Goal: Task Accomplishment & Management: Use online tool/utility

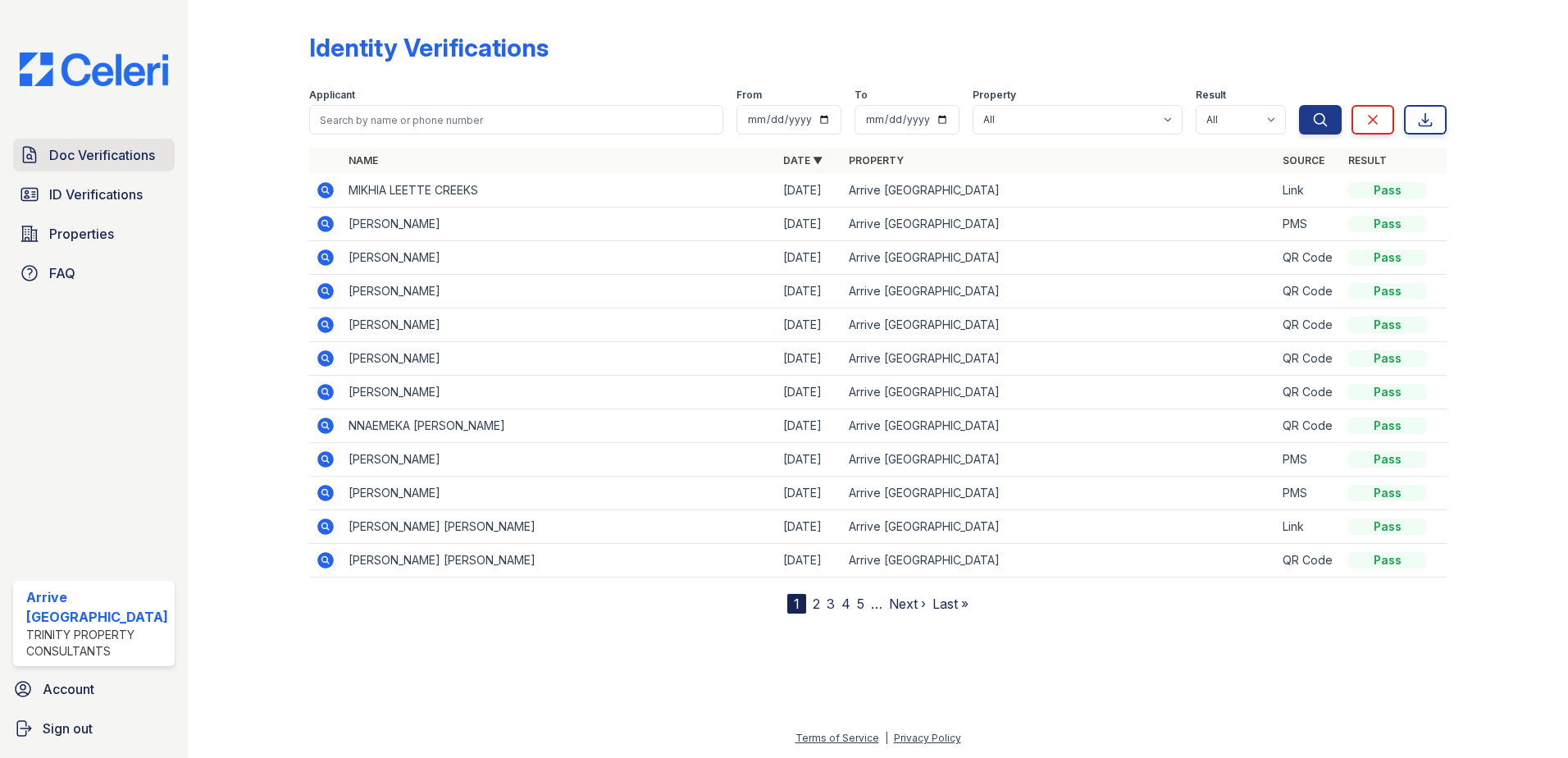
drag, startPoint x: 0, startPoint y: 0, endPoint x: 98, endPoint y: 144, distance: 174.2
click at [98, 144] on link "Doc Verifications" at bounding box center [94, 155] width 162 height 32
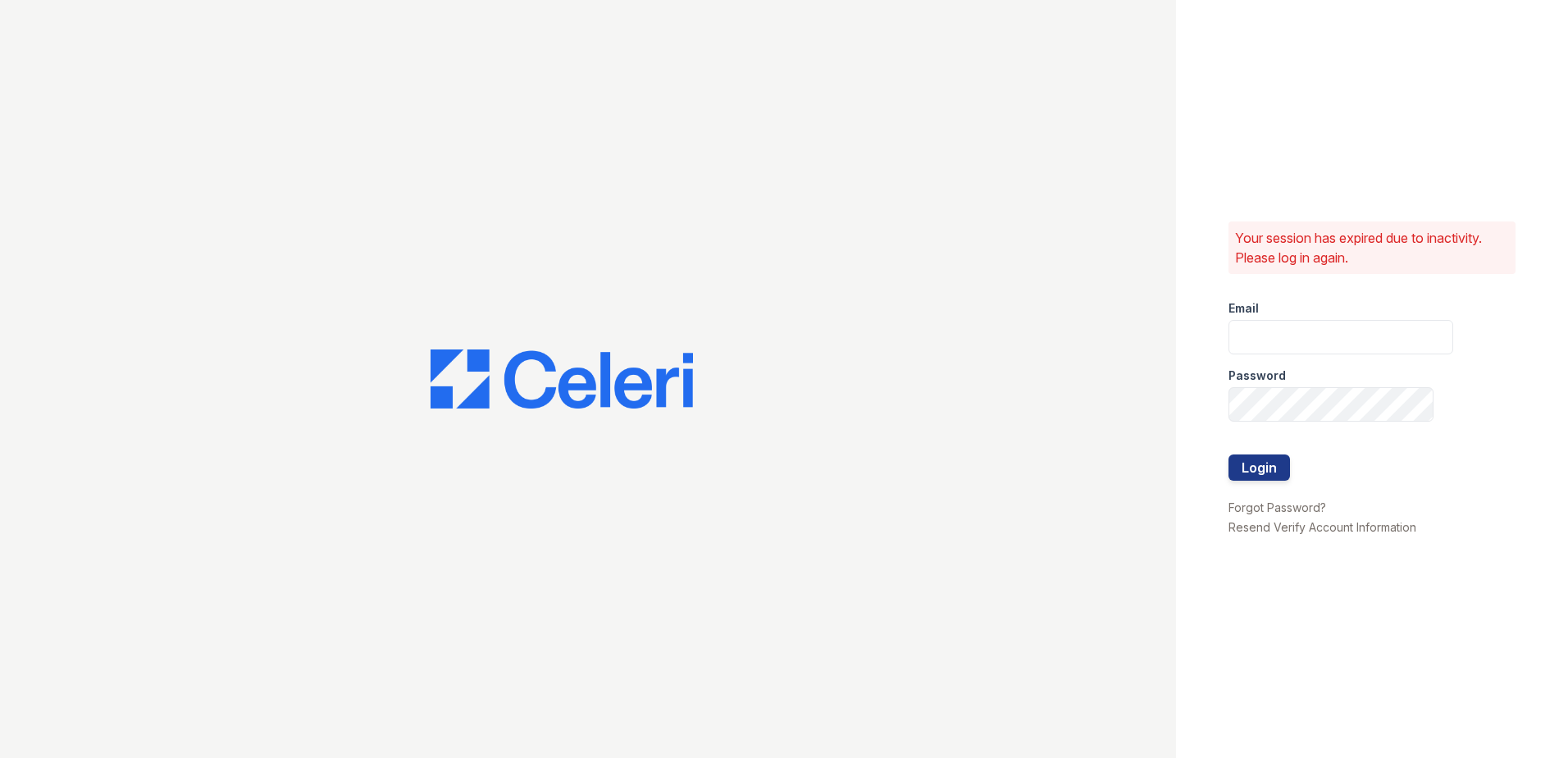
click at [102, 151] on div at bounding box center [588, 379] width 1176 height 758
type input "arrivewestend@trinity-pm.com"
click at [1272, 477] on button "Login" at bounding box center [1259, 468] width 62 height 27
